Goal: Transaction & Acquisition: Book appointment/travel/reservation

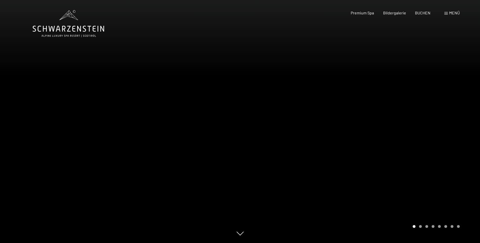
click at [447, 13] on span at bounding box center [446, 13] width 4 height 3
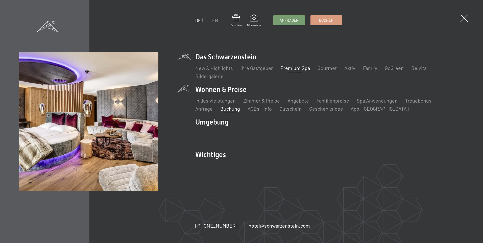
click at [220, 109] on link "Buchung" at bounding box center [230, 109] width 20 height 6
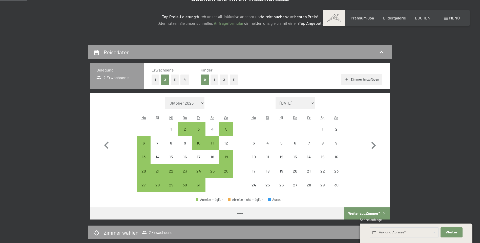
scroll to position [76, 0]
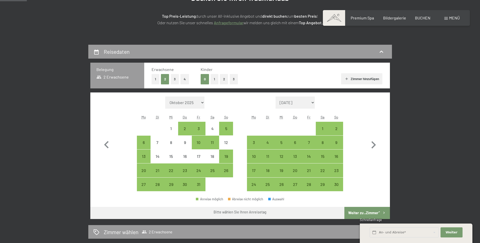
click at [313, 102] on select "November 2025 Dezember 2025 Januar 2026 Februar 2026 März 2026 April 2026 Mai 2…" at bounding box center [294, 103] width 39 height 12
select select "2025-11-01"
select select "2025-12-01"
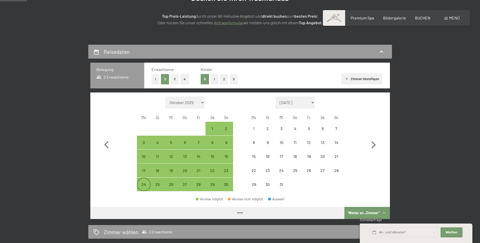
select select "2025-11-01"
select select "2025-12-01"
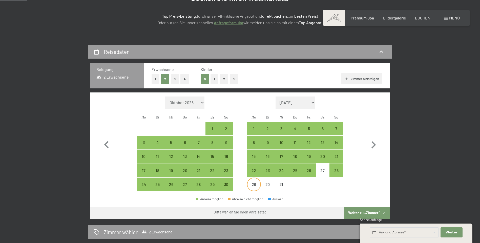
click at [255, 183] on div "29" at bounding box center [253, 189] width 13 height 13
select select "2025-11-01"
select select "2025-12-01"
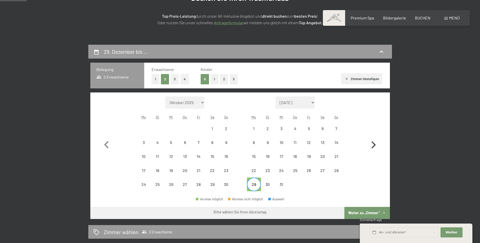
click at [371, 142] on icon "button" at bounding box center [373, 145] width 15 height 15
select select "2025-12-01"
select select "2026-01-01"
select select "2025-12-01"
select select "2026-01-01"
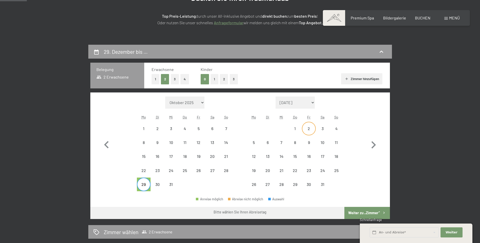
click at [309, 128] on div "2" at bounding box center [308, 133] width 13 height 13
select select "2025-12-01"
select select "2026-01-01"
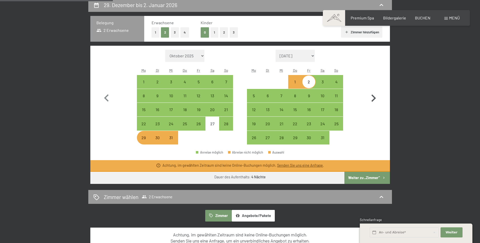
scroll to position [126, 0]
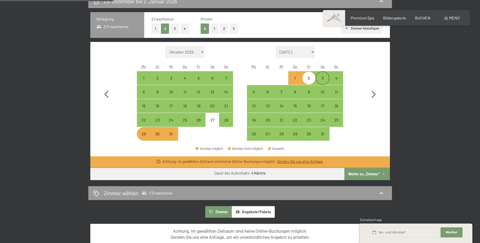
click at [321, 79] on div "3" at bounding box center [322, 82] width 13 height 13
select select "2025-12-01"
select select "2026-01-01"
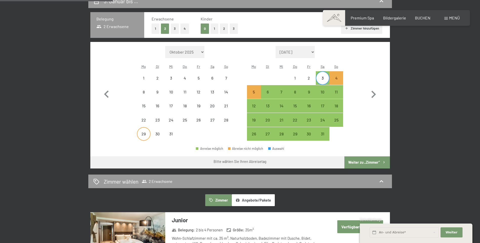
click at [142, 134] on div "29" at bounding box center [143, 138] width 13 height 13
select select "2025-12-01"
select select "2026-01-01"
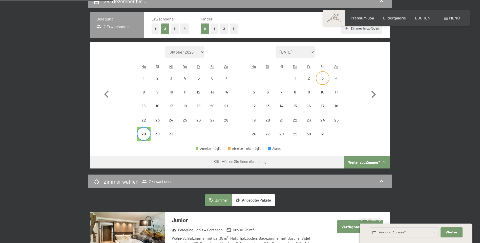
click at [322, 77] on div "3" at bounding box center [322, 82] width 13 height 13
select select "2025-12-01"
select select "2026-01-01"
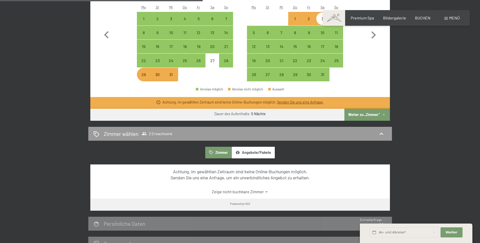
scroll to position [228, 0]
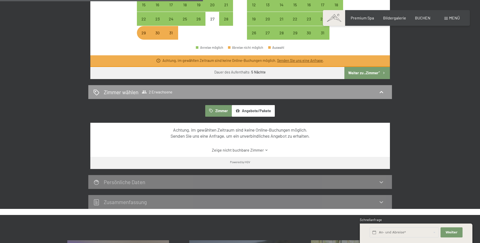
click at [245, 110] on button "Angebote/Pakete" at bounding box center [253, 111] width 43 height 12
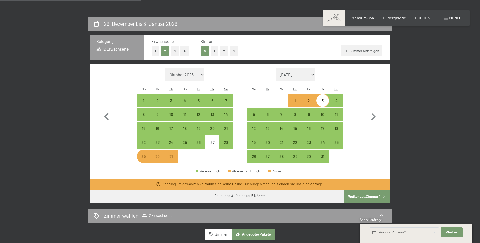
scroll to position [51, 0]
